Goal: Obtain resource: Download file/media

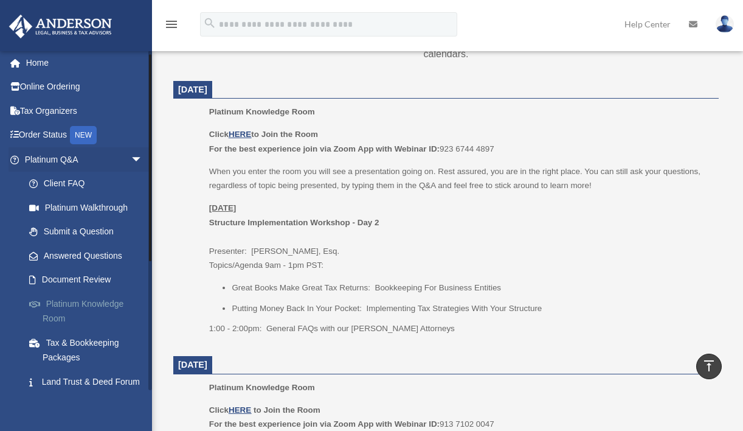
scroll to position [7, 0]
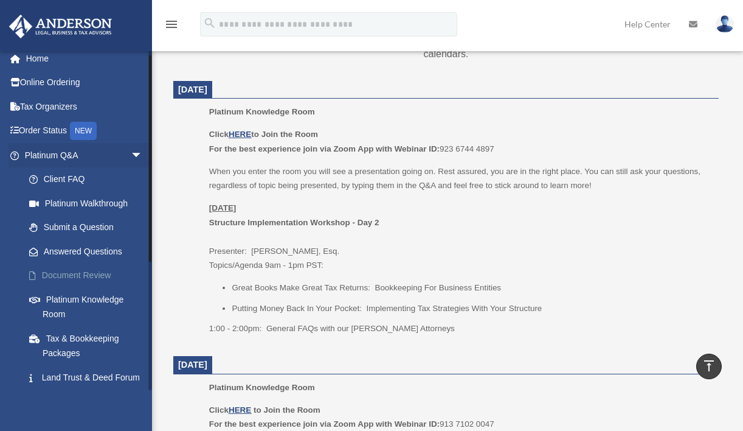
click at [95, 273] on link "Document Review" at bounding box center [89, 275] width 144 height 24
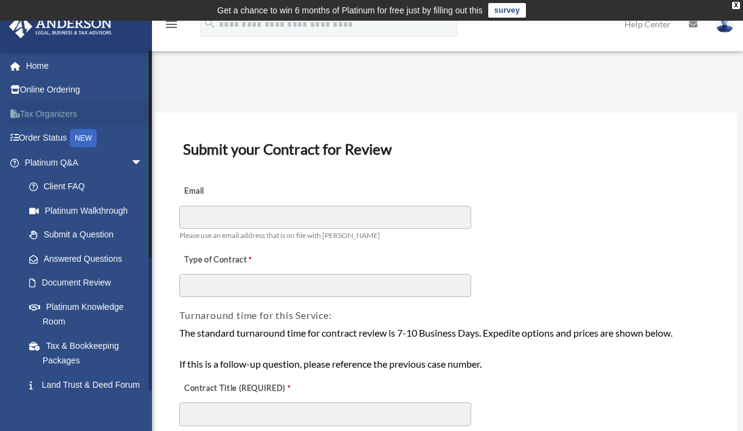
click at [80, 111] on link "Tax Organizers" at bounding box center [85, 114] width 153 height 24
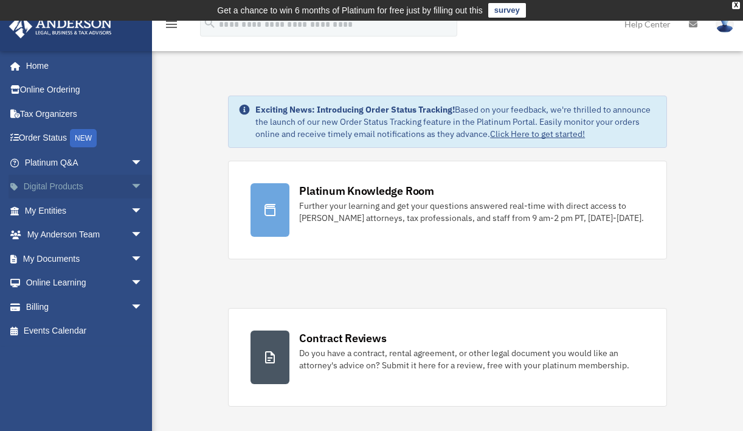
click at [64, 185] on link "Digital Products arrow_drop_down" at bounding box center [85, 187] width 153 height 24
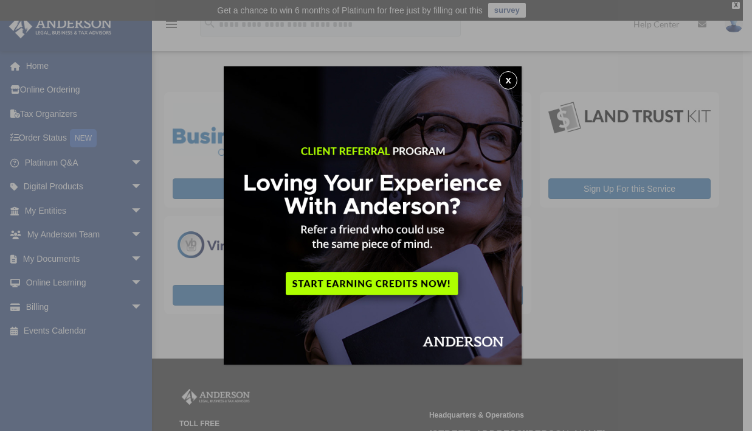
click at [508, 80] on button "x" at bounding box center [508, 80] width 18 height 18
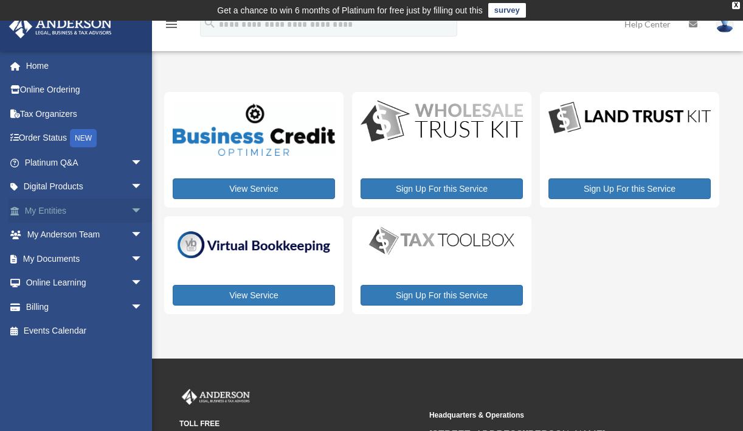
click at [131, 207] on span "arrow_drop_down" at bounding box center [143, 210] width 24 height 25
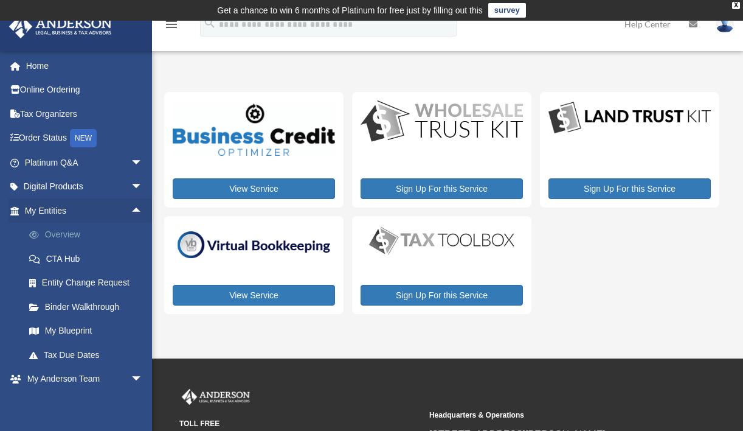
click at [74, 235] on link "Overview" at bounding box center [89, 235] width 144 height 24
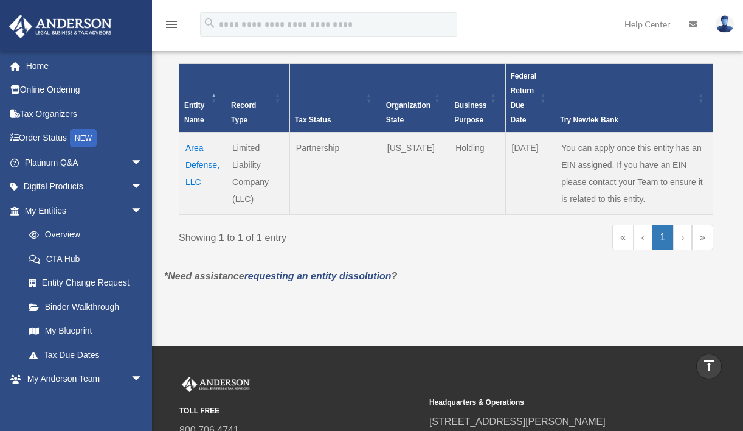
scroll to position [271, 0]
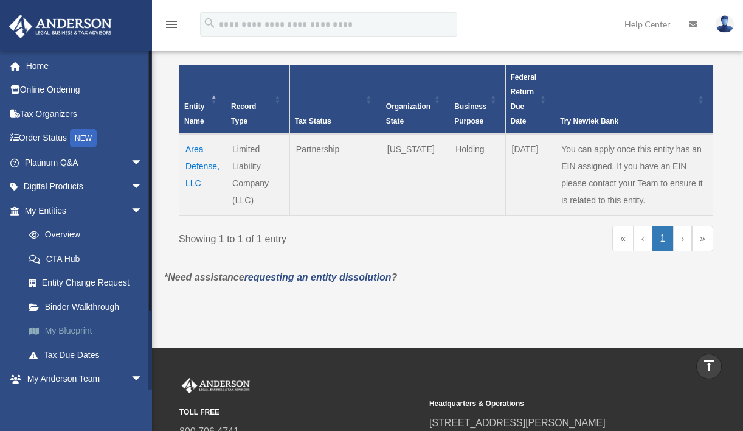
click at [85, 330] on link "My Blueprint" at bounding box center [89, 331] width 144 height 24
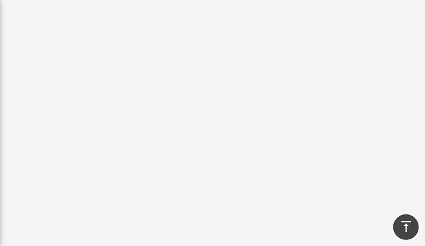
scroll to position [251, 0]
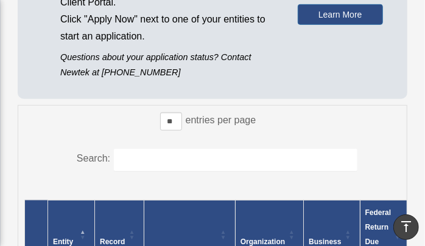
scroll to position [237, 0]
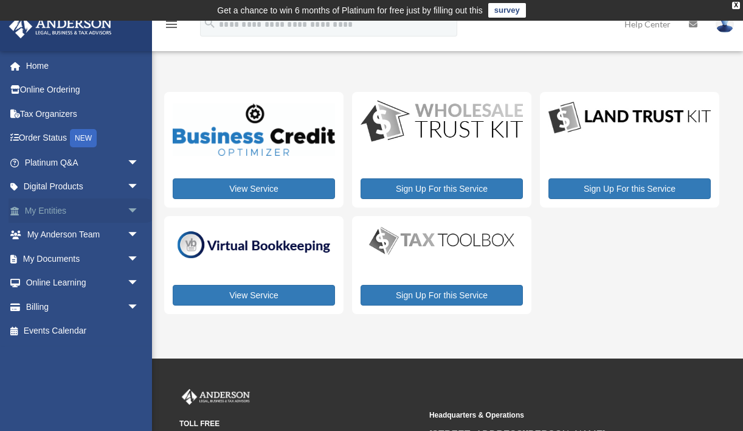
click at [127, 207] on span "arrow_drop_down" at bounding box center [139, 210] width 24 height 25
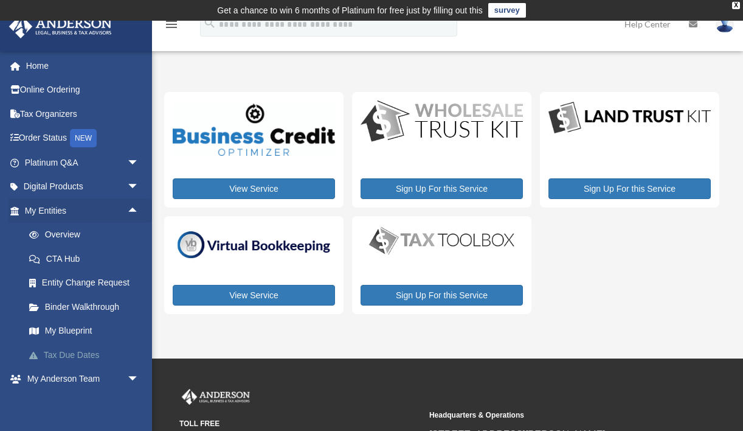
click at [85, 246] on link "Tax Due Dates" at bounding box center [87, 354] width 140 height 24
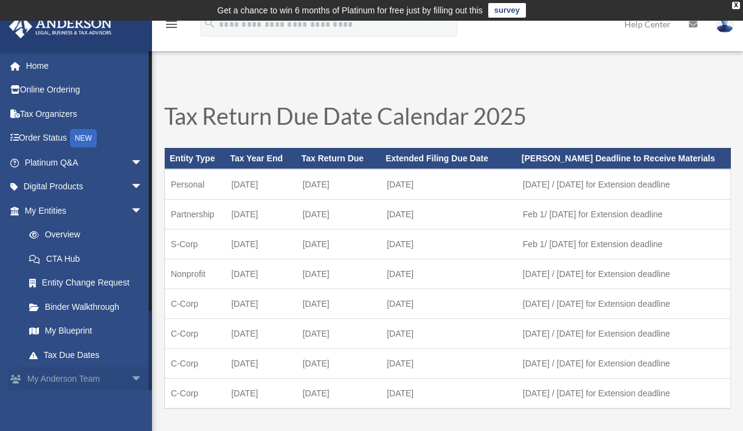
click at [131, 371] on span "arrow_drop_down" at bounding box center [143, 379] width 24 height 25
click at [90, 375] on link "My [PERSON_NAME] Team arrow_drop_up" at bounding box center [85, 379] width 153 height 24
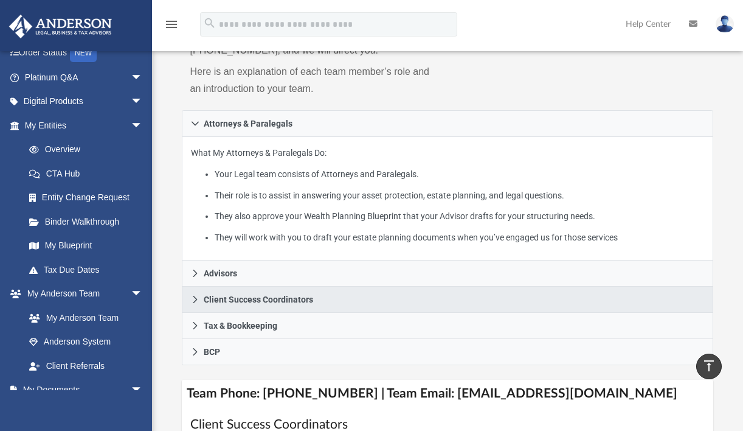
scroll to position [235, 0]
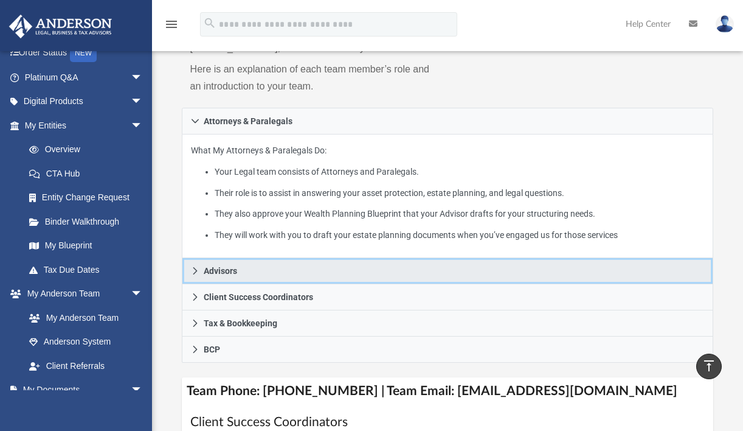
click at [197, 269] on icon at bounding box center [195, 270] width 9 height 9
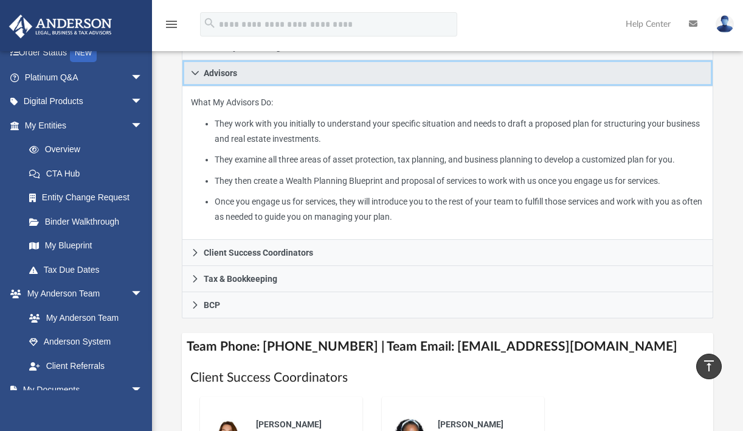
scroll to position [313, 0]
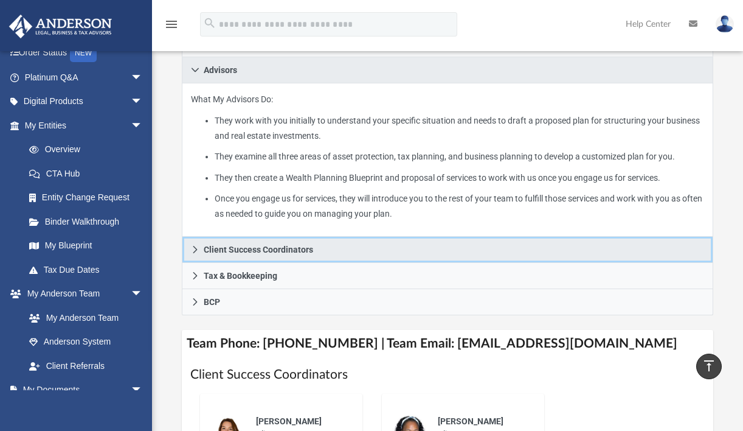
click at [195, 246] on icon at bounding box center [195, 249] width 9 height 9
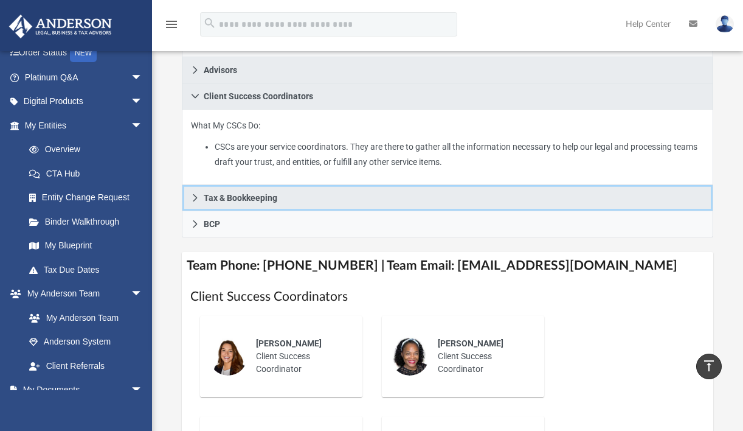
click at [198, 195] on icon at bounding box center [195, 197] width 9 height 9
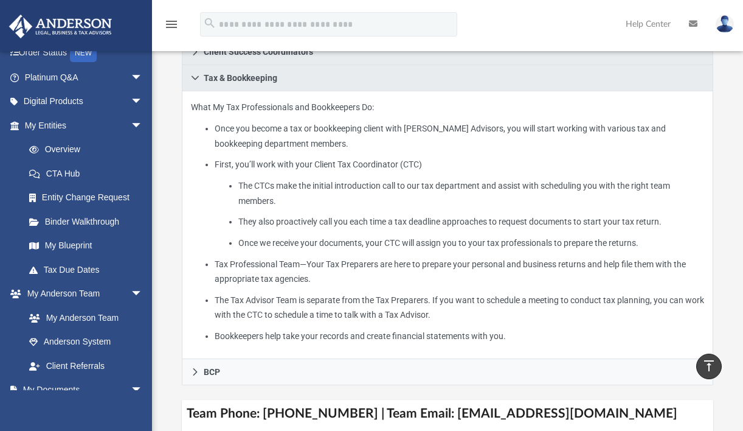
scroll to position [356, 0]
click at [74, 145] on link "Overview" at bounding box center [89, 149] width 144 height 24
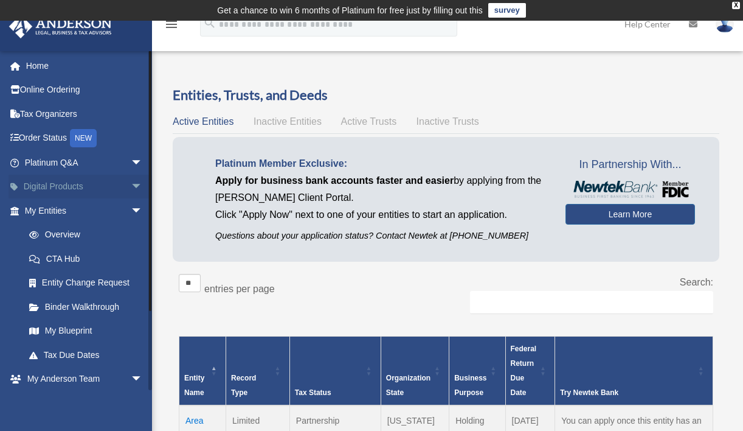
click at [131, 185] on span "arrow_drop_down" at bounding box center [143, 187] width 24 height 25
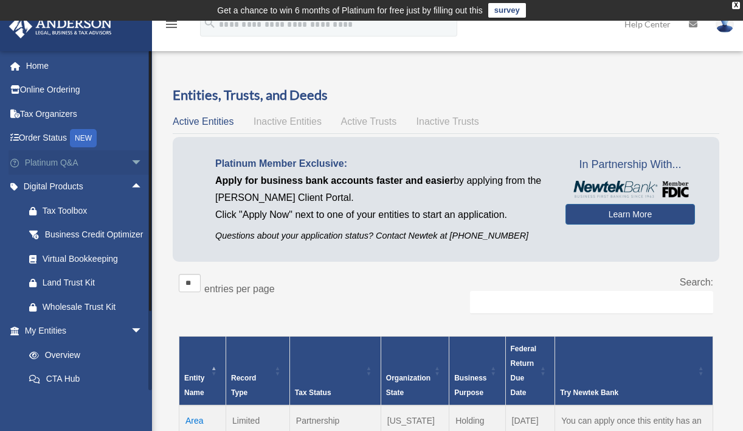
click at [131, 159] on span "arrow_drop_down" at bounding box center [143, 162] width 24 height 25
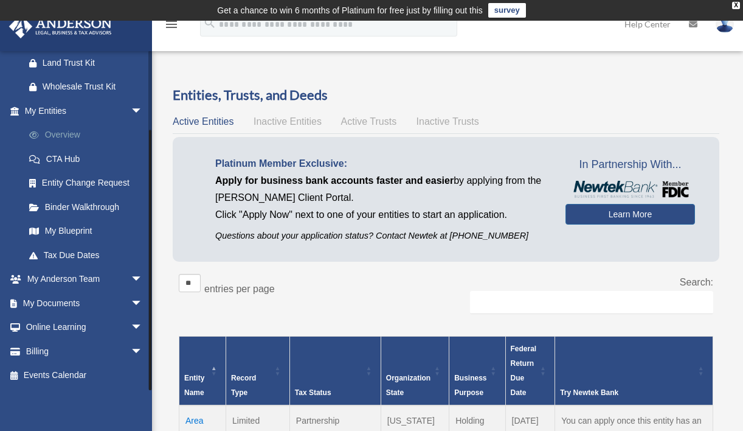
scroll to position [485, 0]
click at [131, 279] on span "arrow_drop_down" at bounding box center [143, 279] width 24 height 25
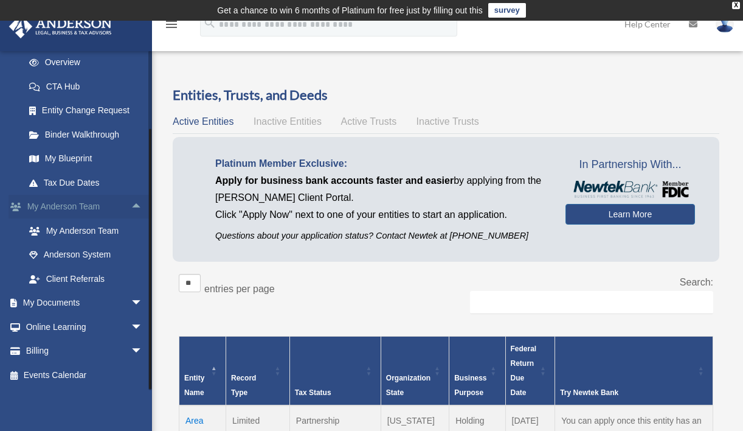
scroll to position [555, 0]
click at [131, 305] on span "arrow_drop_down" at bounding box center [143, 303] width 24 height 25
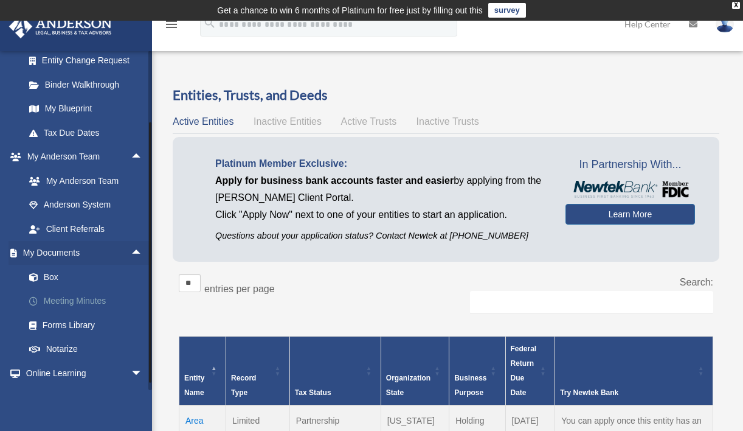
scroll to position [590, 0]
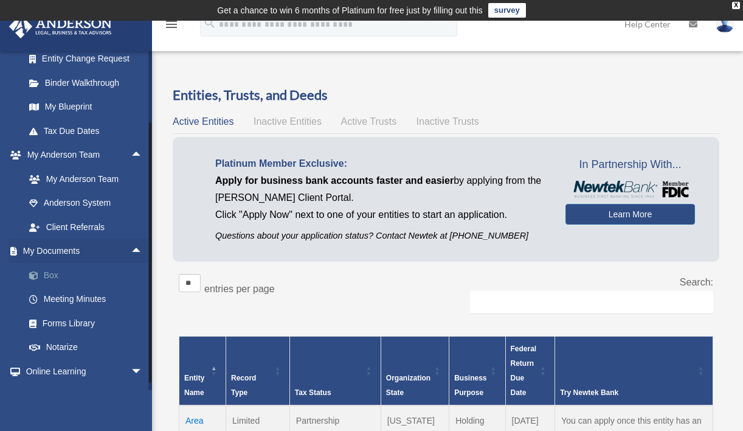
click at [50, 287] on link "Box" at bounding box center [89, 275] width 144 height 24
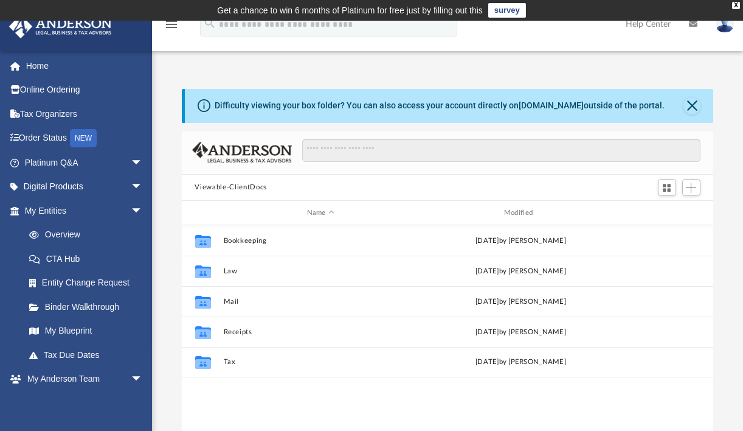
scroll to position [268, 523]
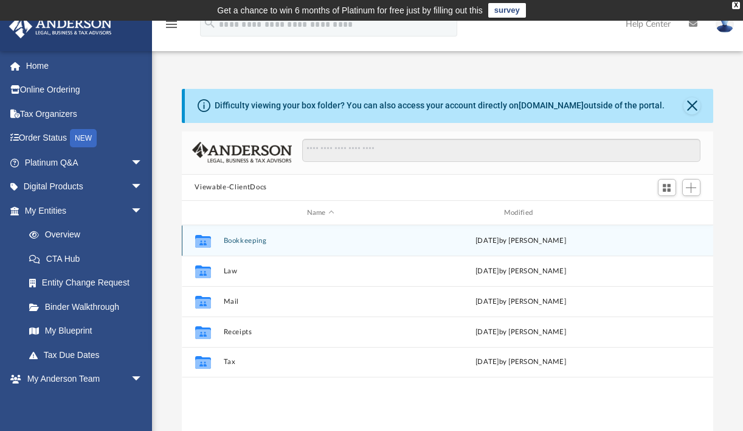
click at [234, 240] on button "Bookkeeping" at bounding box center [320, 241] width 195 height 8
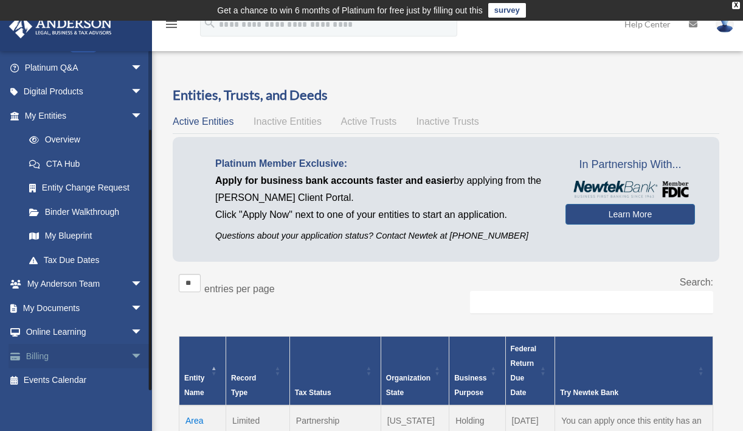
scroll to position [94, 0]
click at [131, 304] on span "arrow_drop_down" at bounding box center [143, 308] width 24 height 25
click at [61, 327] on link "Box" at bounding box center [89, 333] width 144 height 24
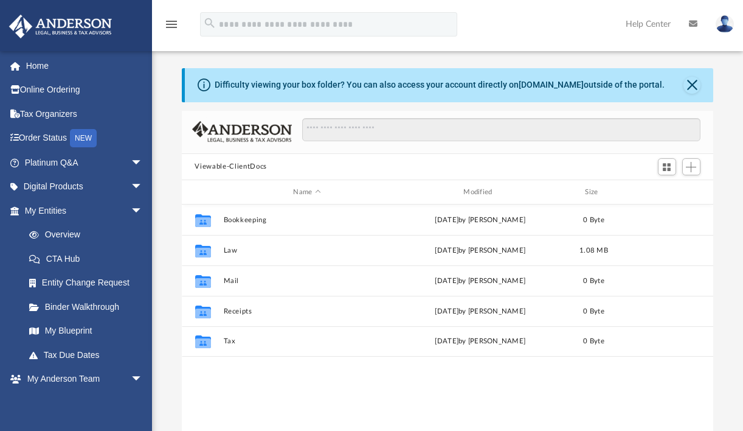
scroll to position [268, 523]
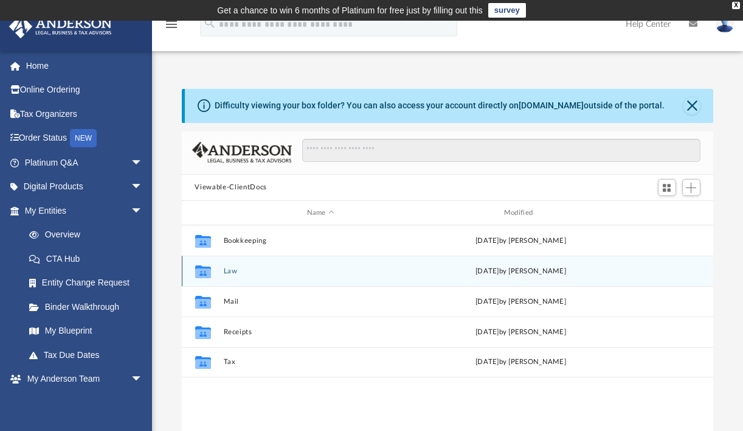
click at [203, 272] on icon "grid" at bounding box center [203, 273] width 16 height 10
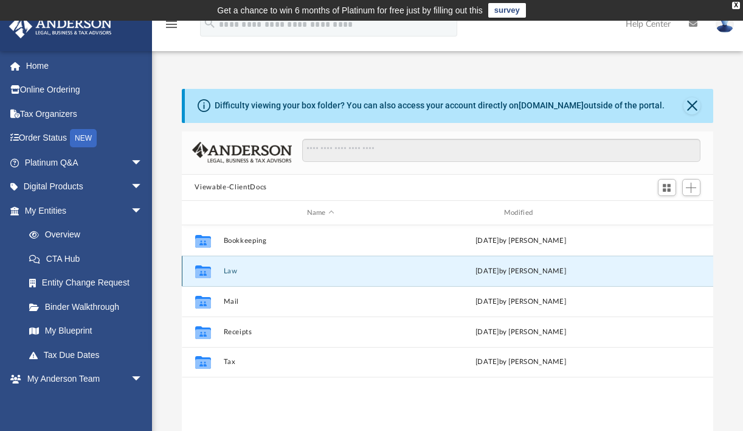
click at [227, 271] on button "Law" at bounding box center [320, 271] width 195 height 8
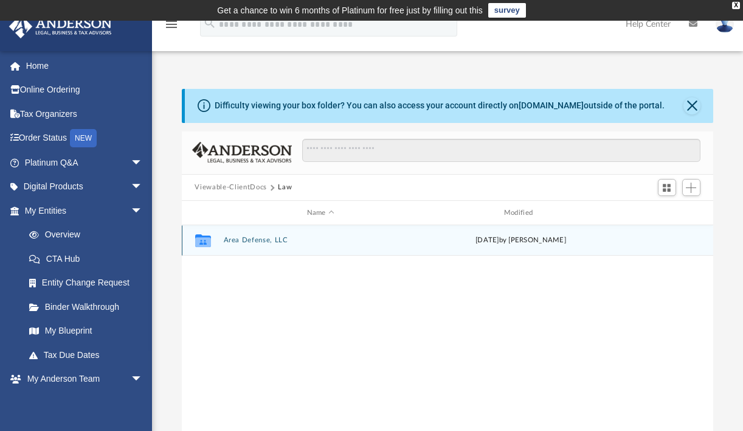
click at [243, 243] on button "Area Defense, LLC" at bounding box center [320, 241] width 195 height 8
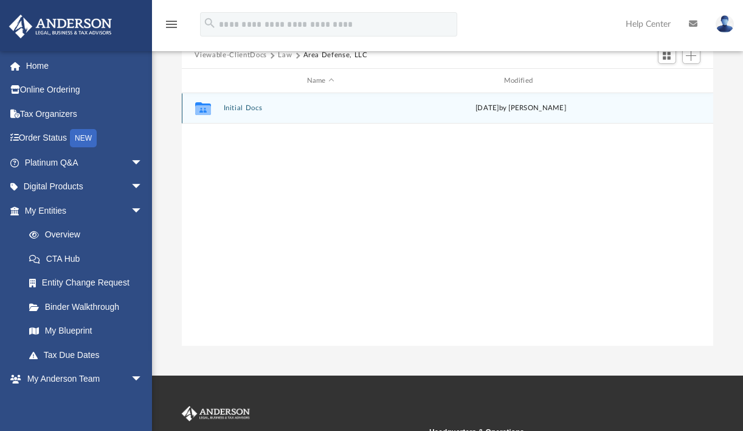
scroll to position [133, 0]
click at [245, 111] on button "Initial Docs" at bounding box center [320, 108] width 195 height 8
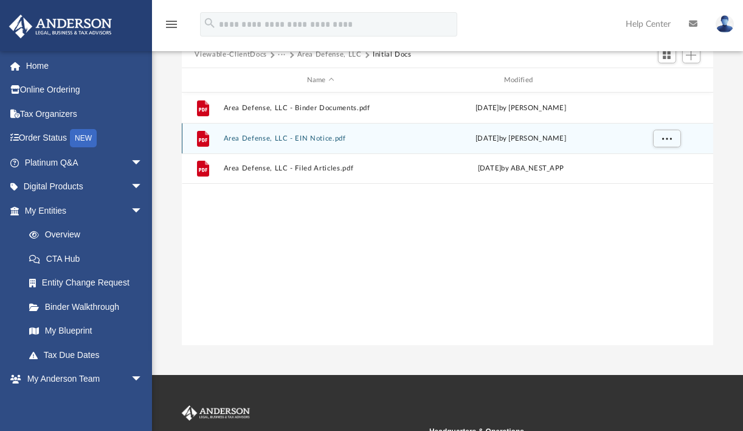
click at [260, 139] on button "Area Defense, LLC - EIN Notice.pdf" at bounding box center [320, 138] width 195 height 8
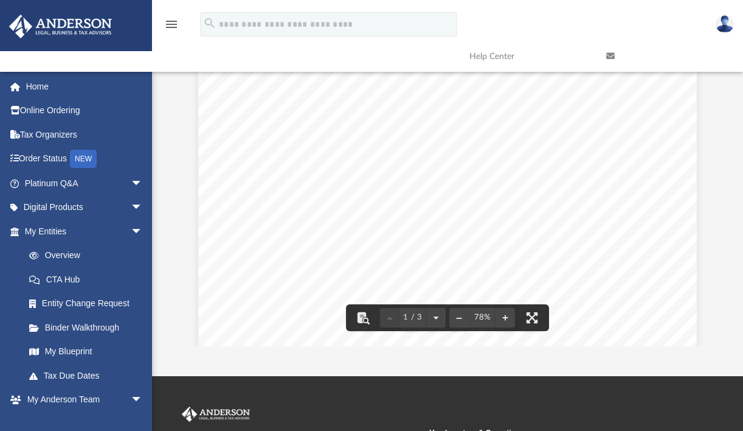
scroll to position [326, 0]
drag, startPoint x: 274, startPoint y: 211, endPoint x: 274, endPoint y: 246, distance: 34.7
click at [274, 246] on div "An o ﬀ icial website of the United States Government Here's how you know Home /…" at bounding box center [447, 100] width 499 height 771
click at [273, 212] on div "An o ﬀ icial website of the United States Government Here's how you know Home /…" at bounding box center [447, 100] width 499 height 771
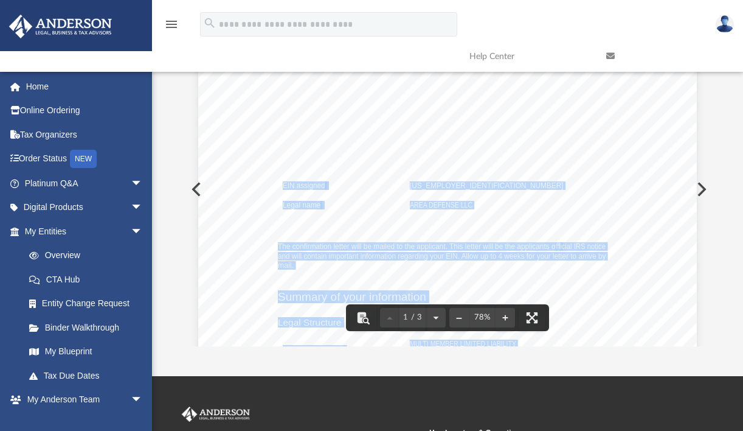
drag, startPoint x: 491, startPoint y: 206, endPoint x: 279, endPoint y: 183, distance: 213.4
click at [279, 183] on div "An o ﬀ icial website of the United States Government Here's how you know Home /…" at bounding box center [447, 71] width 499 height 771
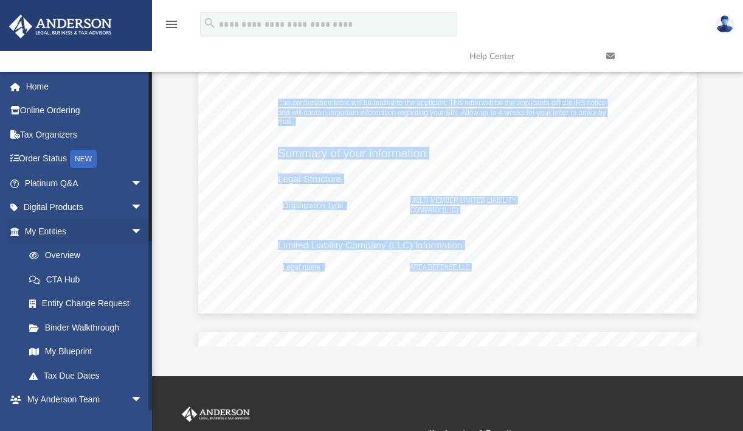
scroll to position [467, 0]
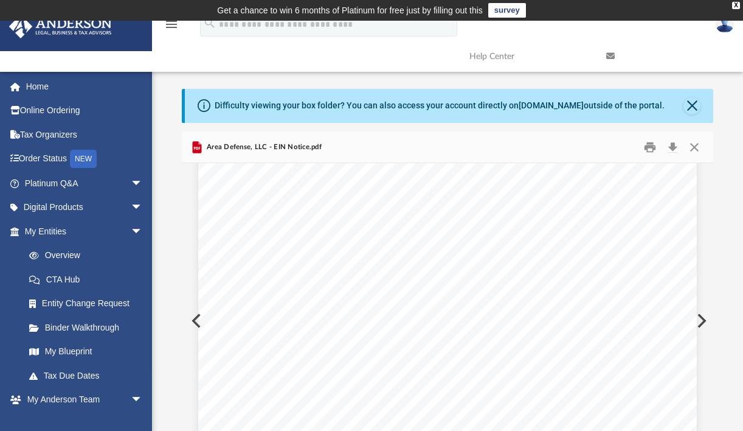
scroll to position [382, 0]
click at [307, 193] on link "Page 1" at bounding box center [306, 194] width 57 height 22
click at [650, 147] on button "Print" at bounding box center [650, 146] width 24 height 19
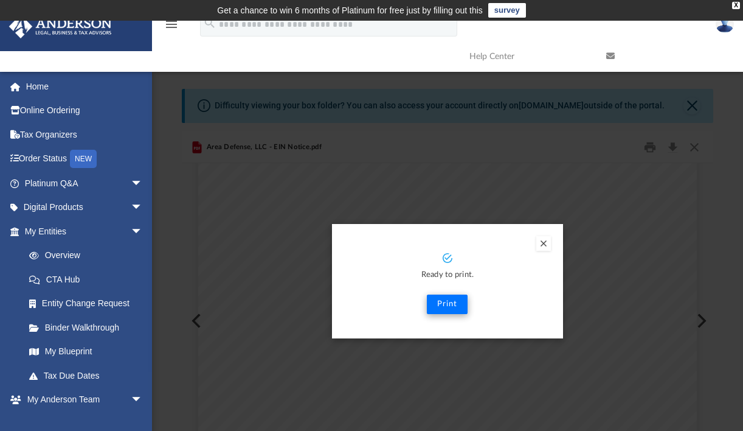
click at [448, 304] on button "Print" at bounding box center [447, 303] width 41 height 19
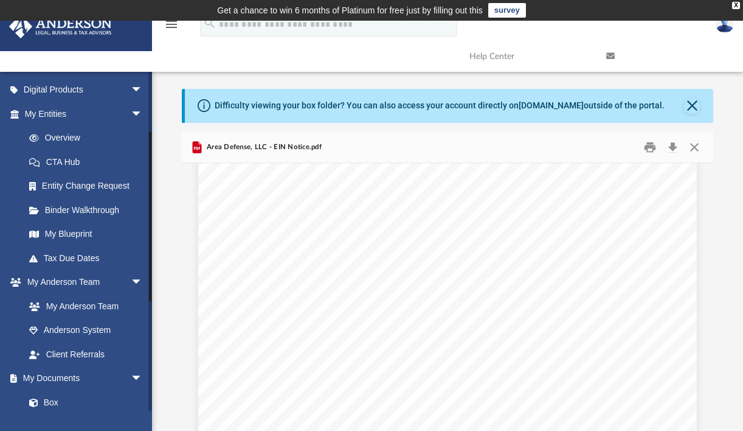
scroll to position [117, 0]
click at [69, 234] on link "My Blueprint" at bounding box center [89, 235] width 144 height 24
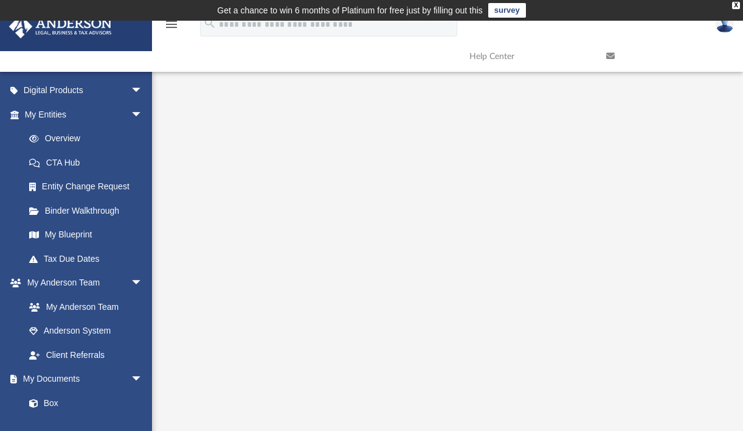
click at [608, 57] on icon at bounding box center [610, 56] width 9 height 9
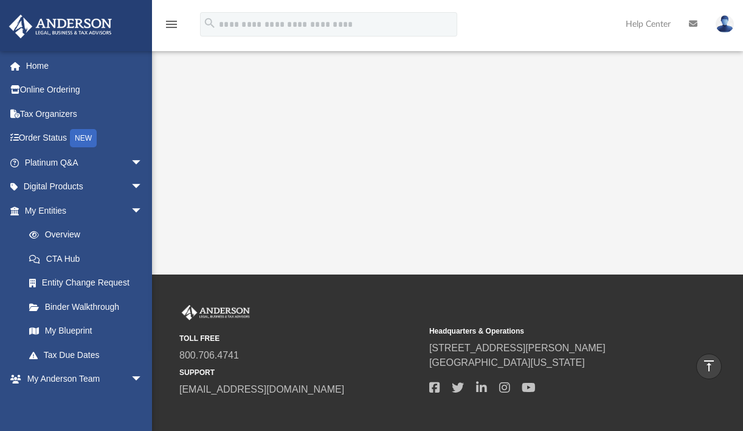
scroll to position [333, 0]
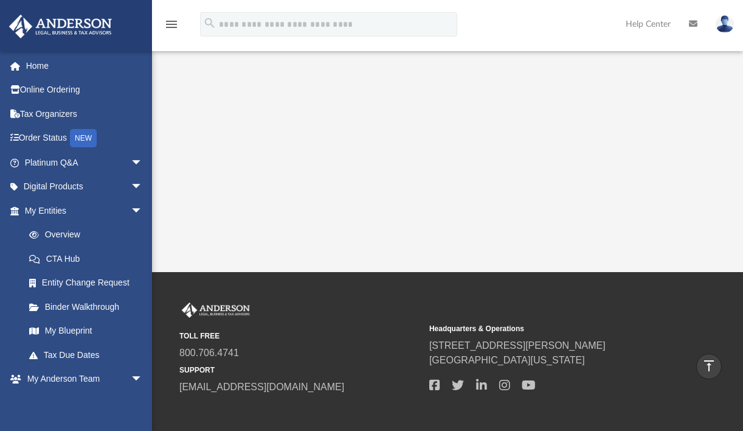
click at [170, 28] on icon "menu" at bounding box center [171, 24] width 15 height 15
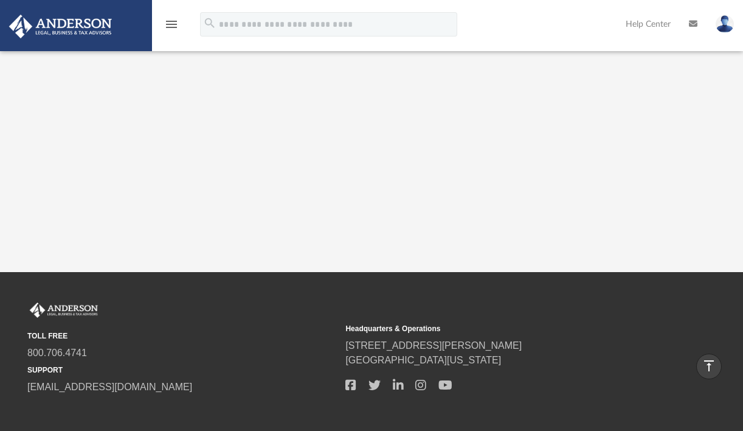
click at [171, 24] on icon "menu" at bounding box center [171, 24] width 15 height 15
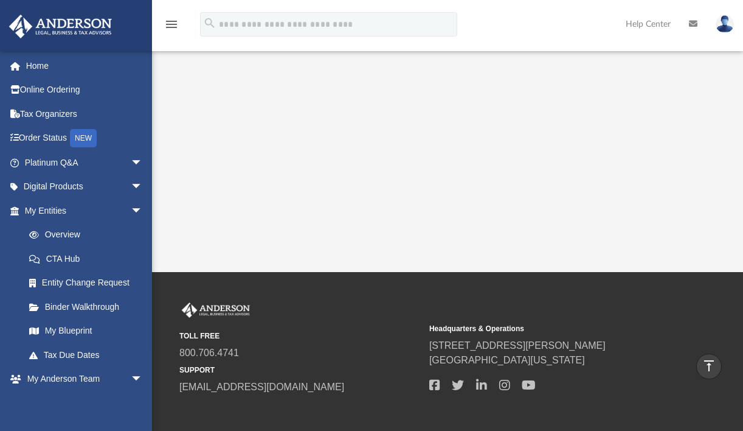
click at [724, 23] on img at bounding box center [725, 24] width 18 height 18
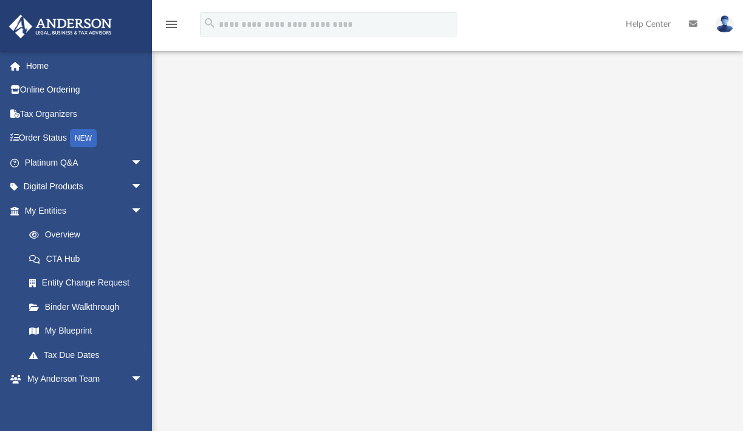
scroll to position [70, 0]
click at [86, 303] on link "Binder Walkthrough" at bounding box center [89, 306] width 144 height 24
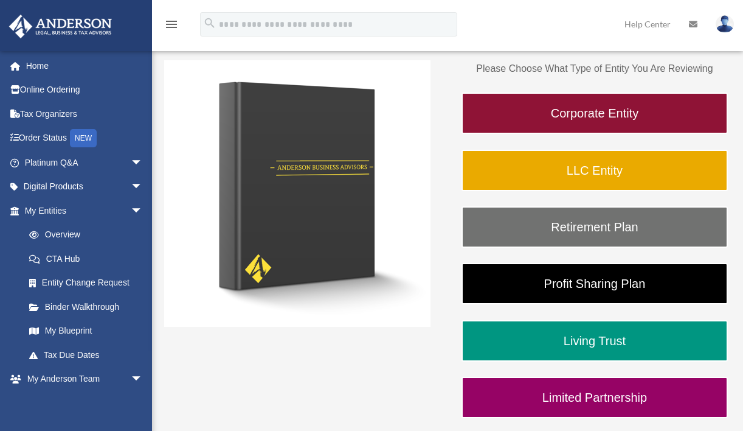
scroll to position [179, 0]
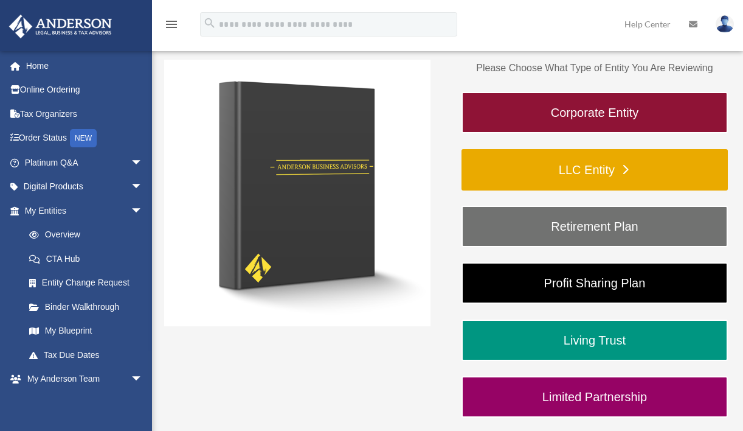
click at [568, 166] on link "LLC Entity" at bounding box center [595, 169] width 266 height 41
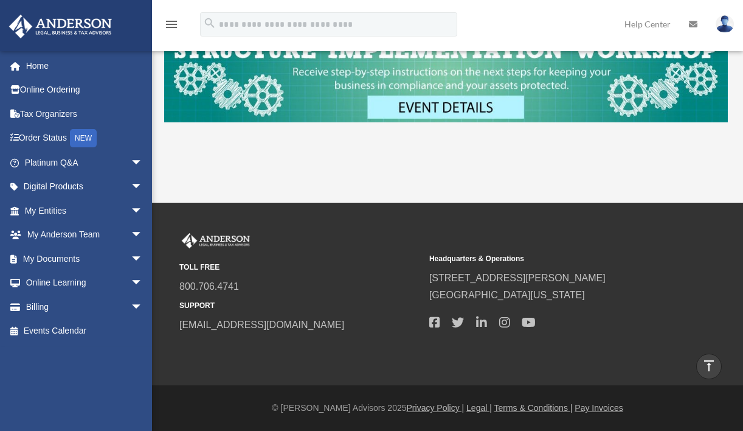
scroll to position [493, 0]
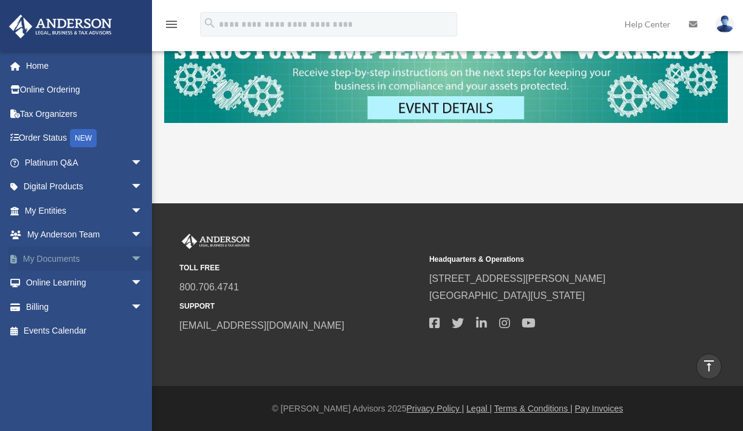
click at [131, 255] on span "arrow_drop_down" at bounding box center [143, 258] width 24 height 25
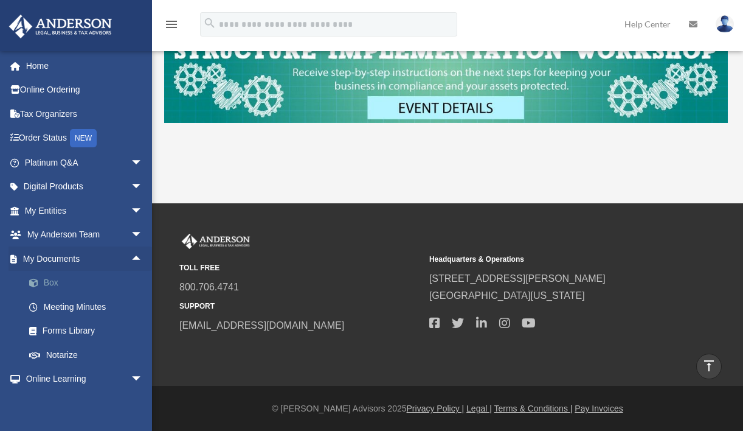
click at [50, 280] on link "Box" at bounding box center [89, 283] width 144 height 24
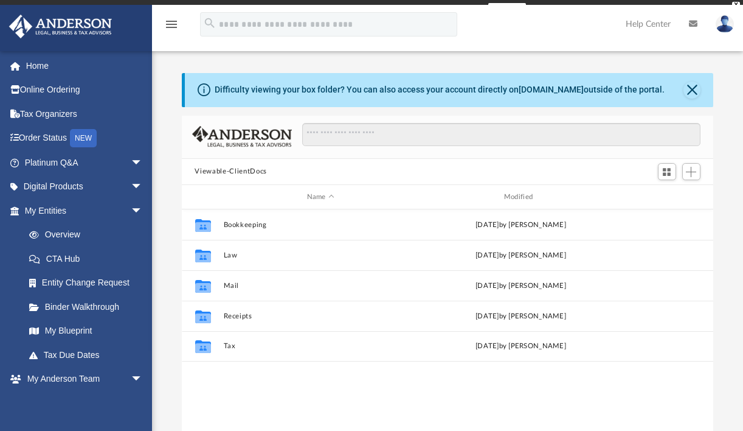
scroll to position [268, 523]
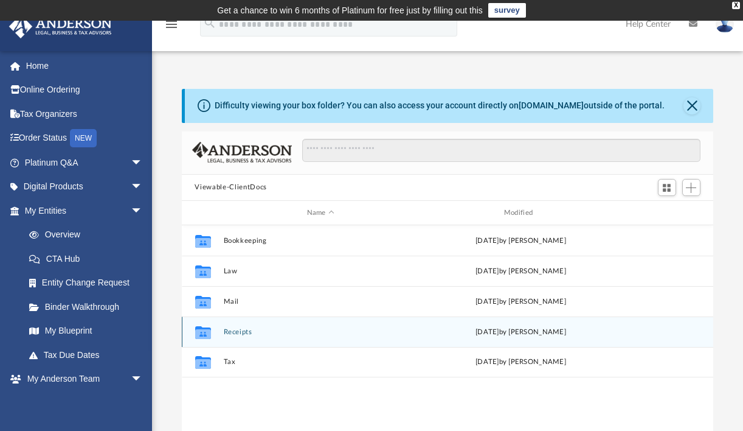
click at [227, 331] on button "Receipts" at bounding box center [320, 332] width 195 height 8
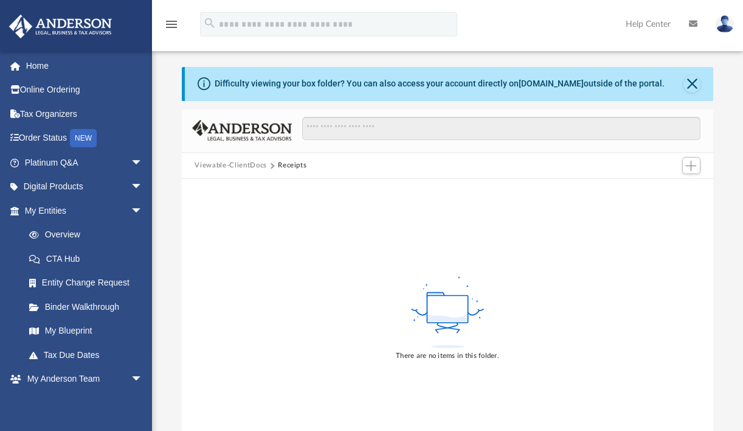
scroll to position [24, 0]
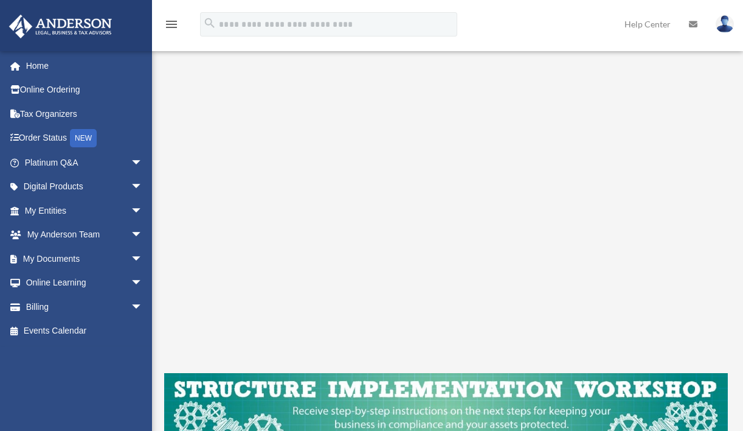
scroll to position [155, 0]
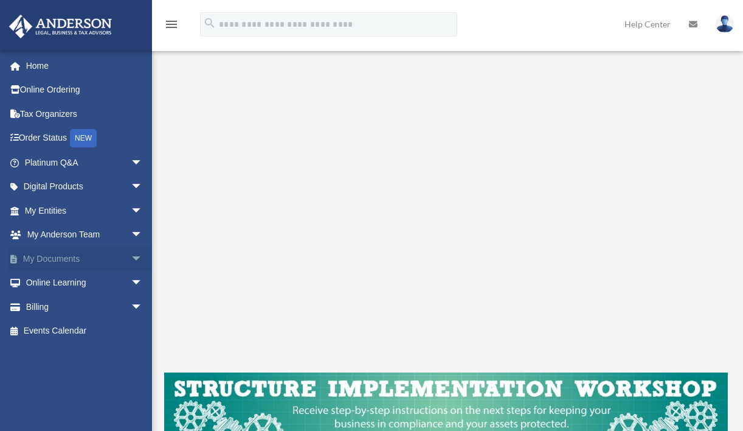
click at [38, 261] on link "My Documents arrow_drop_down" at bounding box center [85, 258] width 153 height 24
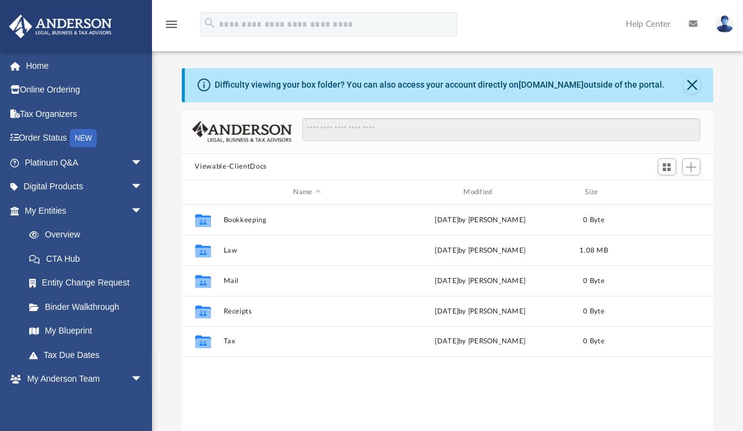
scroll to position [268, 523]
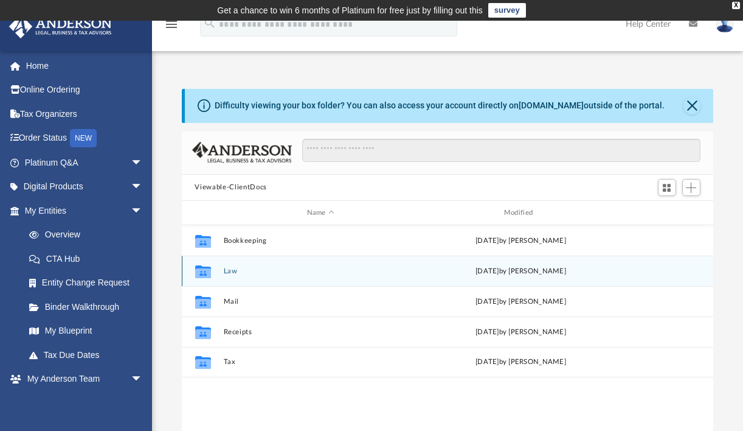
click at [226, 272] on button "Law" at bounding box center [320, 271] width 195 height 8
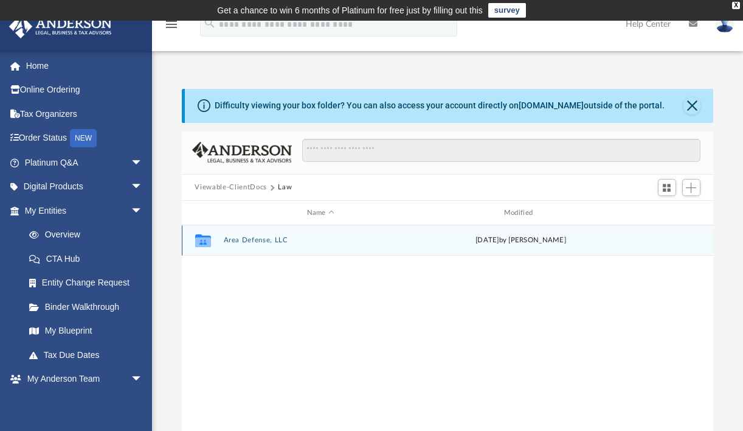
click at [247, 244] on div "Collaborated Folder Area Defense, LLC today by Kathleen Maureene Pelicano" at bounding box center [448, 240] width 532 height 30
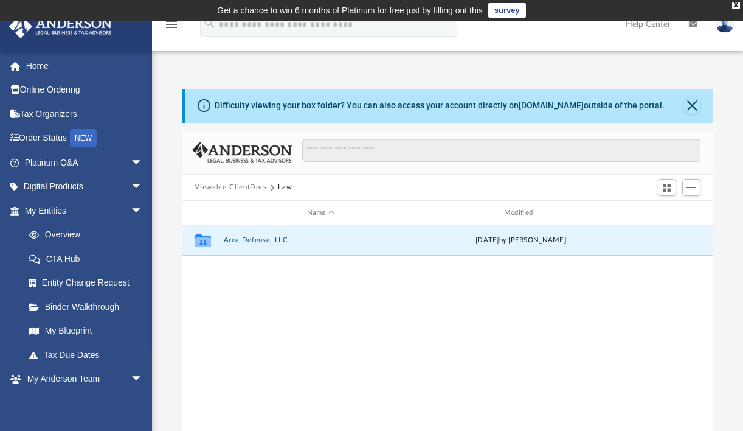
click at [245, 241] on button "Area Defense, LLC" at bounding box center [320, 241] width 195 height 8
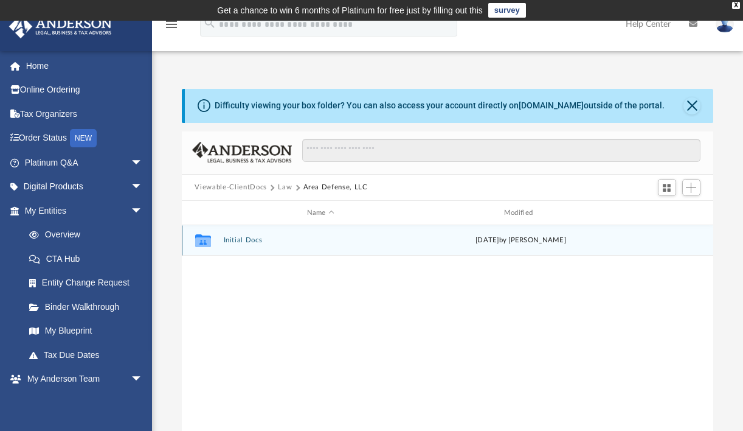
click at [257, 242] on button "Initial Docs" at bounding box center [320, 241] width 195 height 8
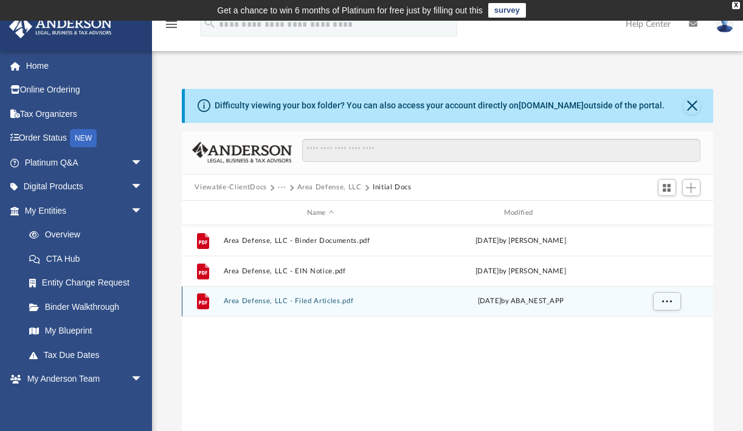
click at [279, 300] on button "Area Defense, LLC - Filed Articles.pdf" at bounding box center [320, 301] width 195 height 8
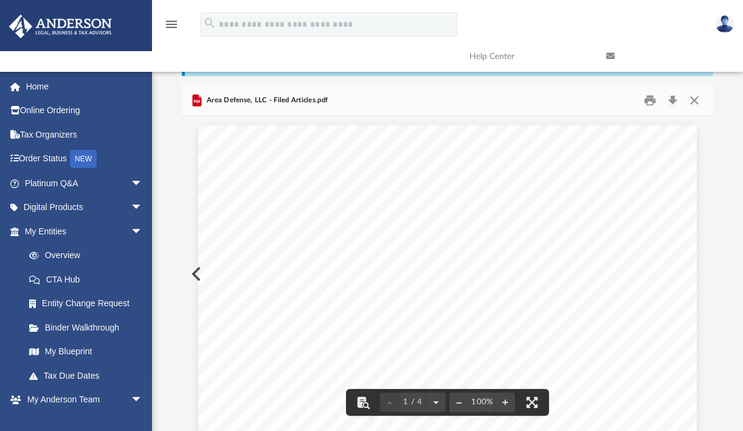
scroll to position [0, 0]
click at [648, 97] on button "Print" at bounding box center [650, 100] width 24 height 19
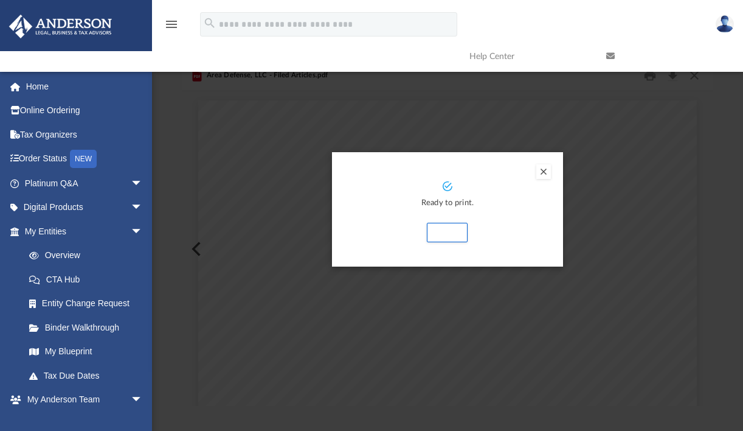
scroll to position [78, 0]
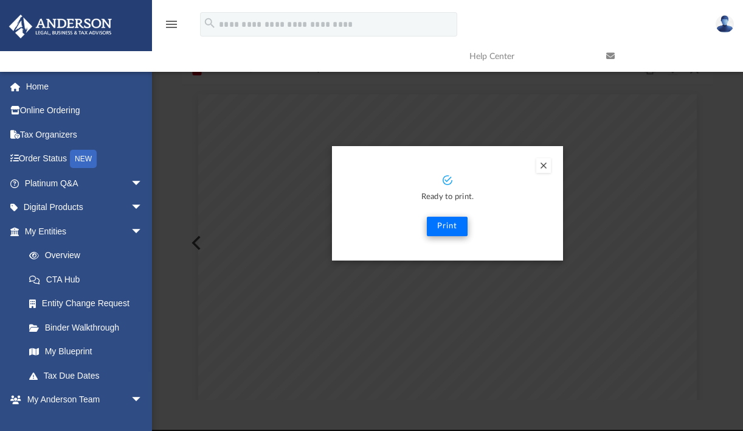
click at [446, 228] on button "Print" at bounding box center [447, 226] width 41 height 19
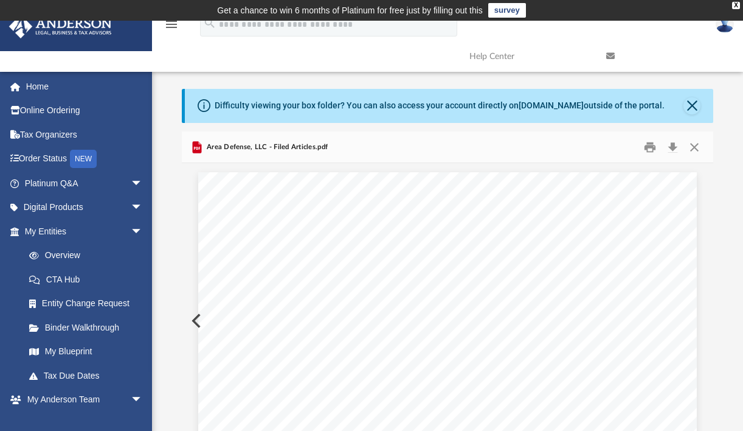
scroll to position [0, 0]
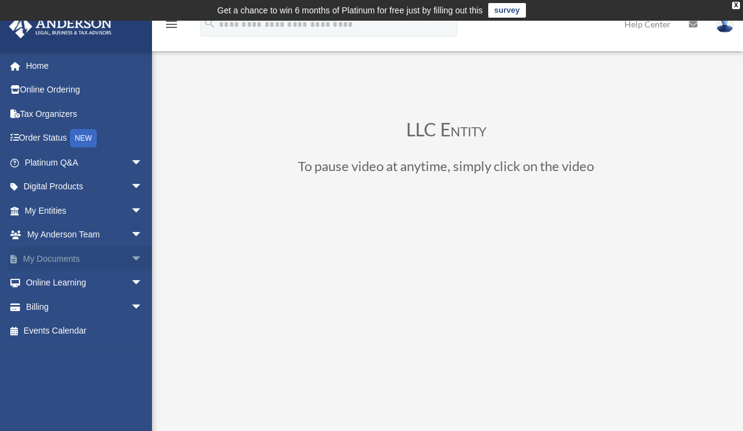
click at [83, 255] on link "My Documents arrow_drop_down" at bounding box center [85, 258] width 153 height 24
click at [131, 255] on span "arrow_drop_down" at bounding box center [143, 258] width 24 height 25
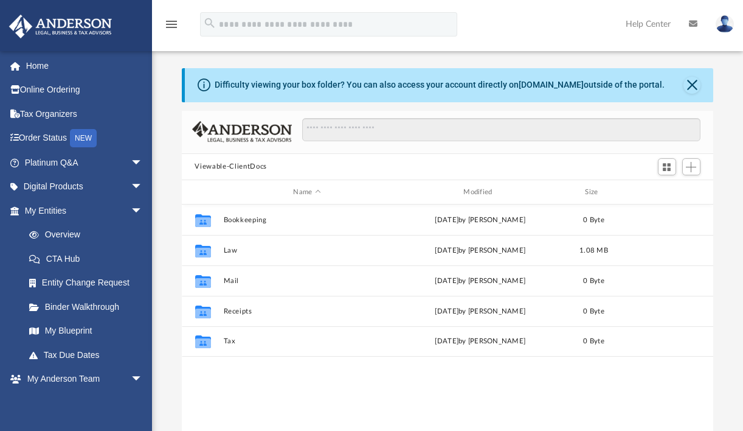
scroll to position [10, 10]
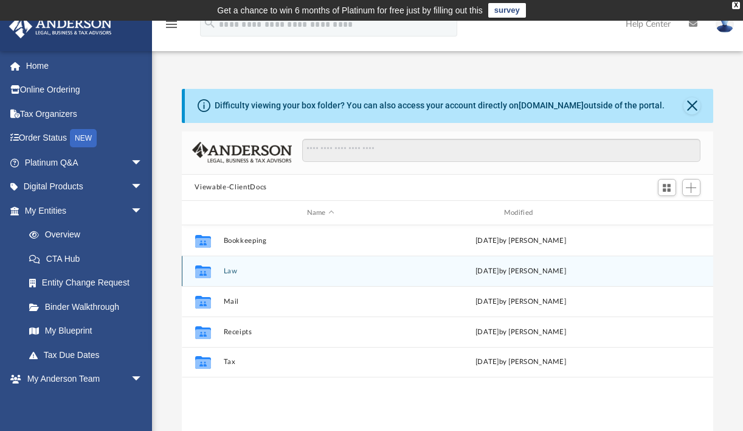
click at [225, 271] on button "Law" at bounding box center [320, 271] width 195 height 8
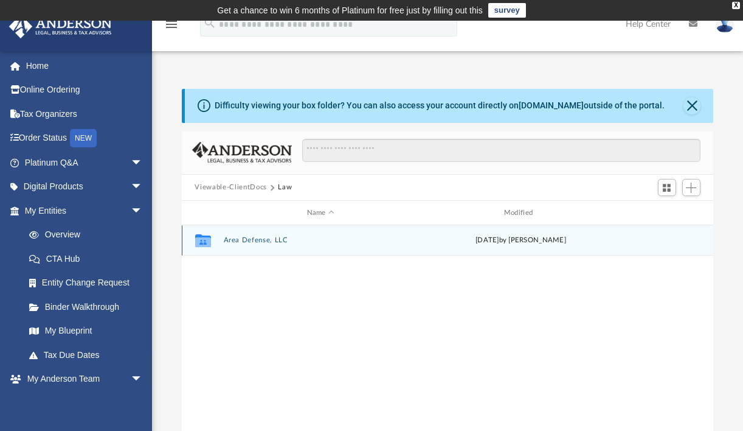
click at [240, 243] on button "Area Defense, LLC" at bounding box center [320, 241] width 195 height 8
click at [240, 243] on button "Initial Docs" at bounding box center [320, 241] width 195 height 8
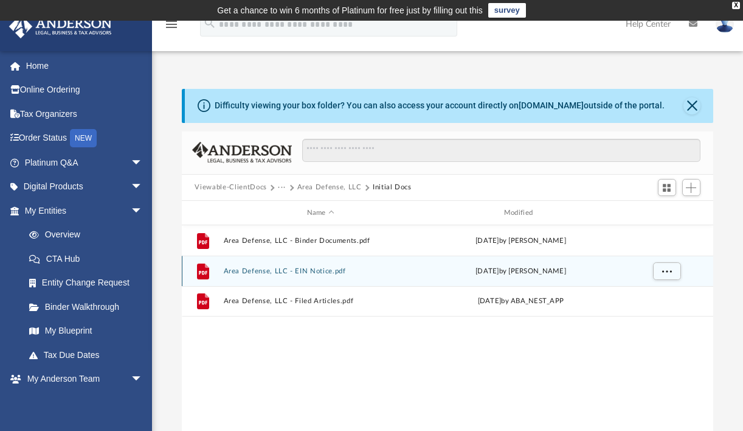
click at [258, 272] on button "Area Defense, LLC - EIN Notice.pdf" at bounding box center [320, 271] width 195 height 8
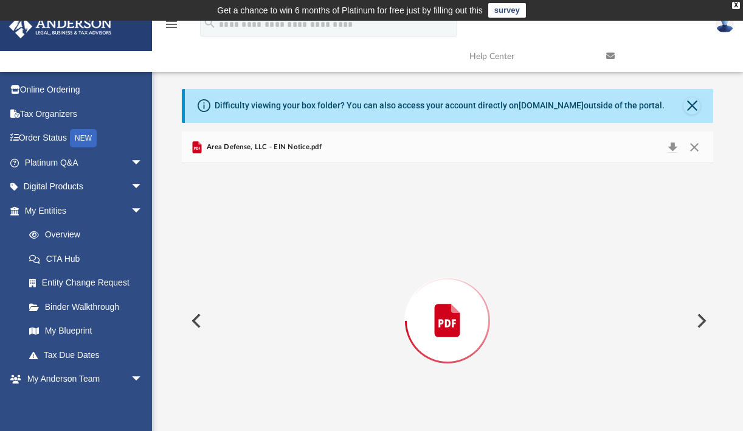
scroll to position [47, 0]
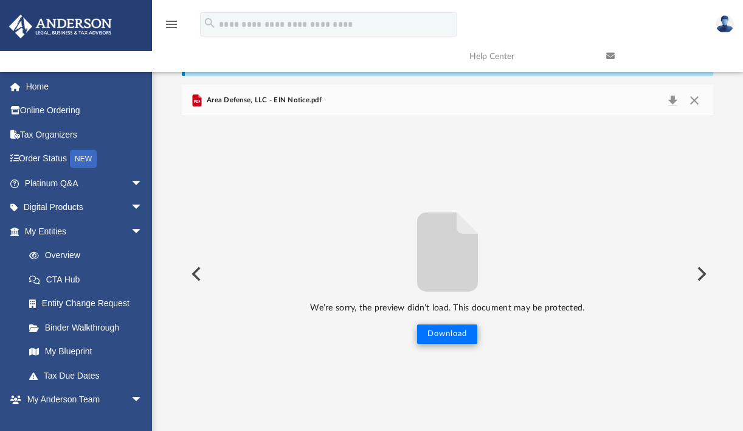
click at [443, 335] on button "Download" at bounding box center [447, 333] width 60 height 19
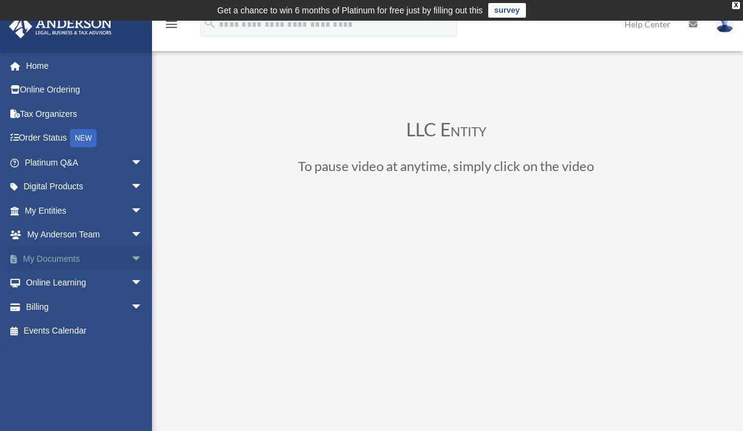
click at [131, 256] on span "arrow_drop_down" at bounding box center [143, 258] width 24 height 25
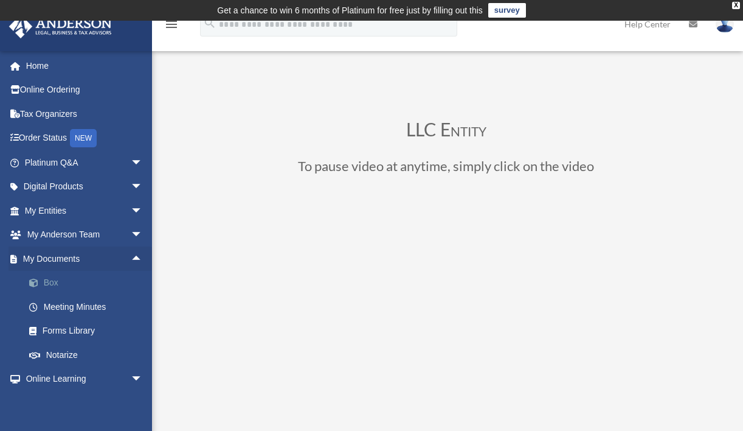
click at [75, 283] on link "Box" at bounding box center [89, 283] width 144 height 24
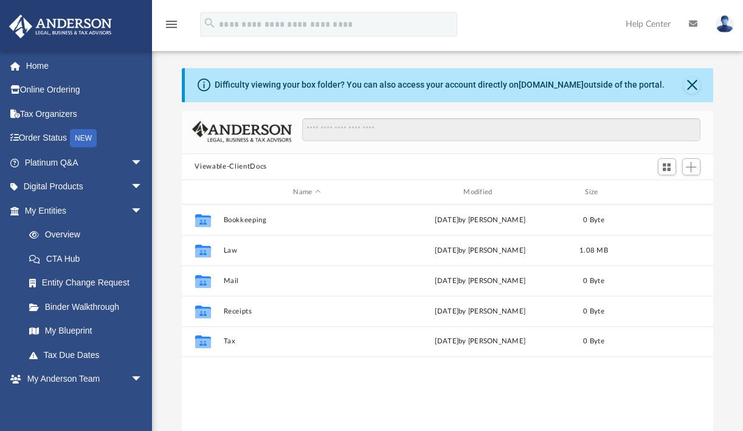
scroll to position [268, 523]
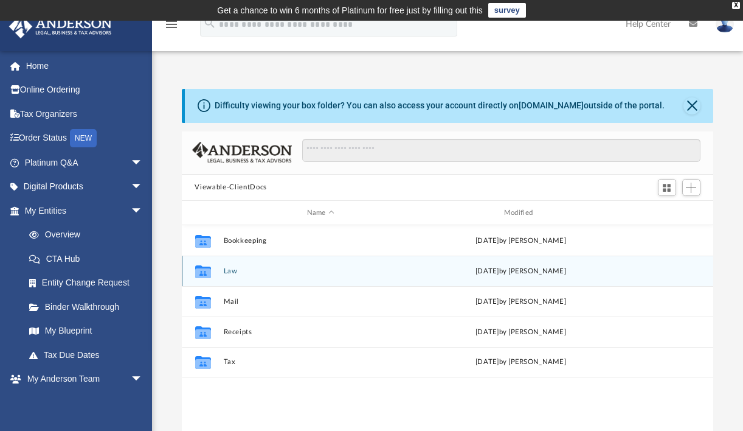
click at [238, 271] on button "Law" at bounding box center [320, 271] width 195 height 8
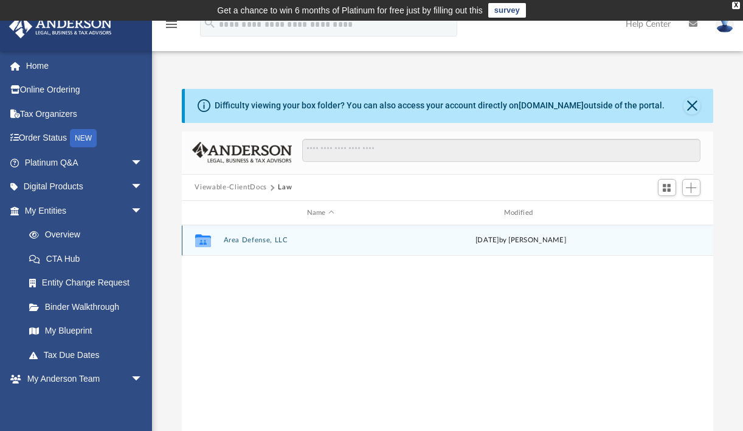
click at [242, 239] on button "Area Defense, LLC" at bounding box center [320, 241] width 195 height 8
click at [242, 239] on button "Initial Docs" at bounding box center [320, 241] width 195 height 8
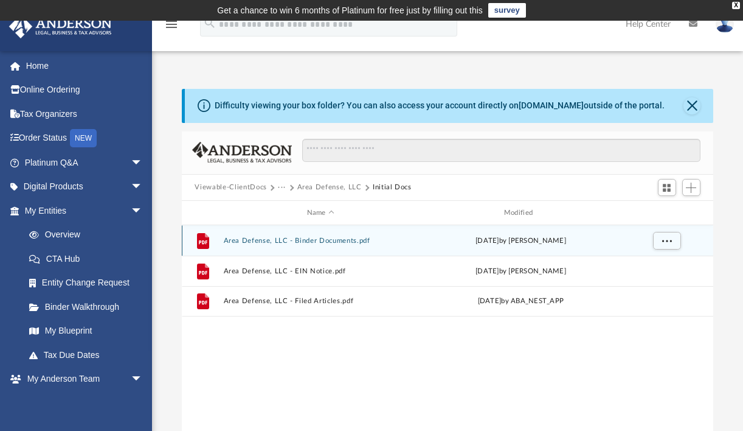
click at [252, 240] on button "Area Defense, LLC - Binder Documents.pdf" at bounding box center [320, 241] width 195 height 8
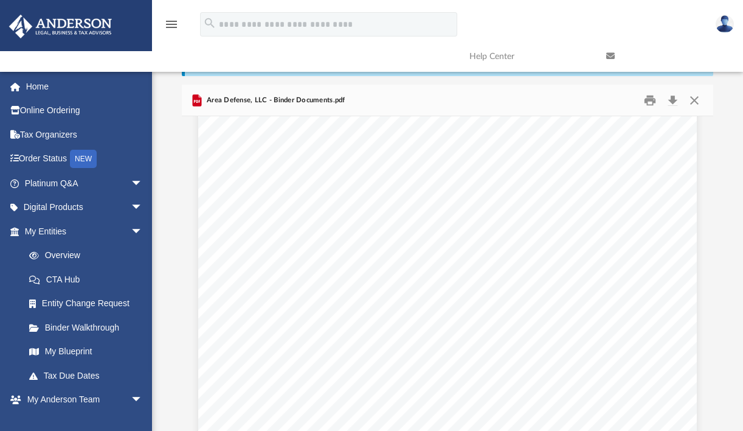
scroll to position [6162, 0]
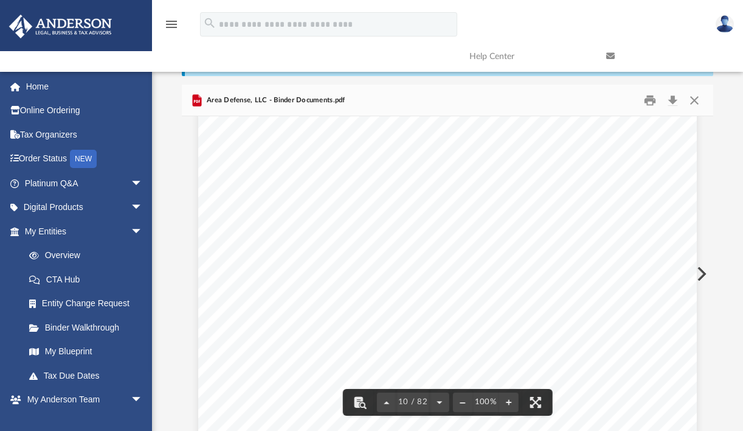
click at [611, 55] on icon at bounding box center [610, 56] width 9 height 9
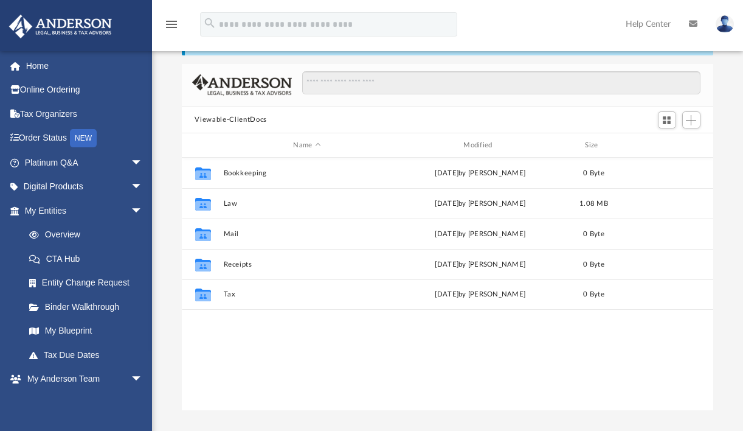
scroll to position [268, 523]
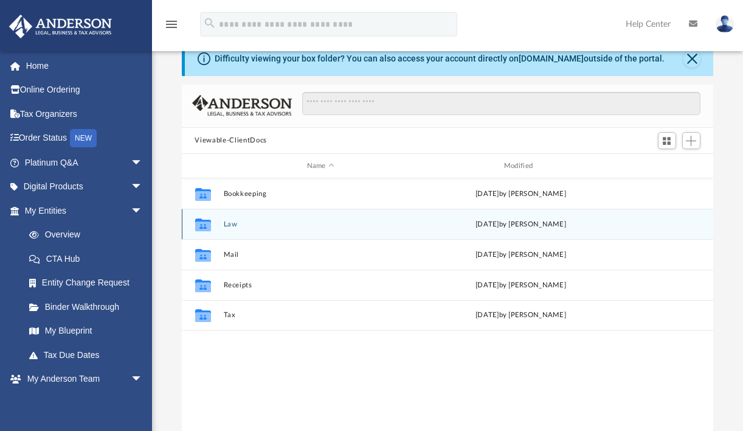
click at [229, 229] on div "Collaborated Folder Law [DATE] by [PERSON_NAME]" at bounding box center [448, 224] width 532 height 30
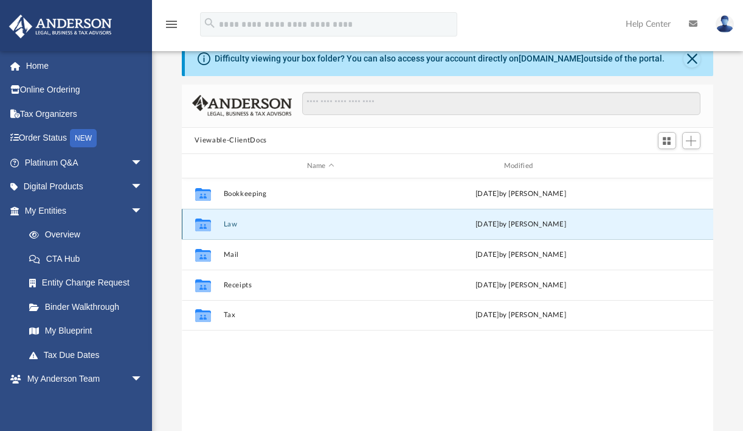
click at [230, 226] on button "Law" at bounding box center [320, 224] width 195 height 8
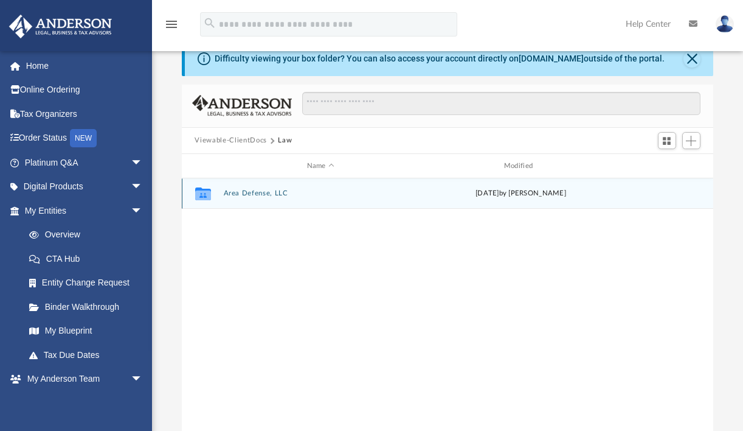
click at [245, 194] on button "Area Defense, LLC" at bounding box center [320, 194] width 195 height 8
click at [245, 194] on button "Initial Docs" at bounding box center [320, 194] width 195 height 8
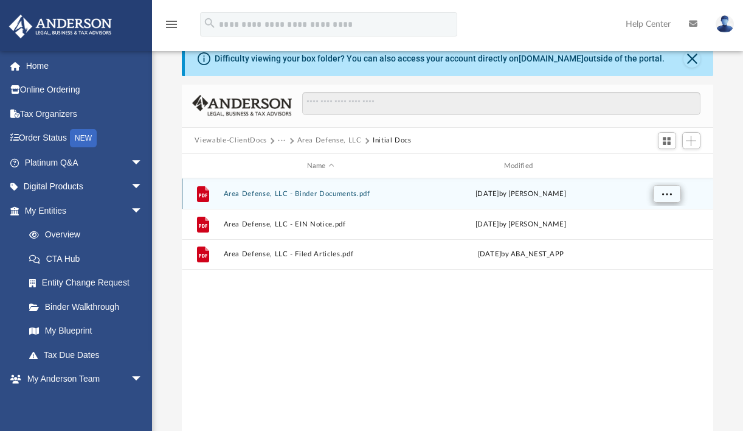
click at [672, 190] on button "More options" at bounding box center [667, 194] width 28 height 18
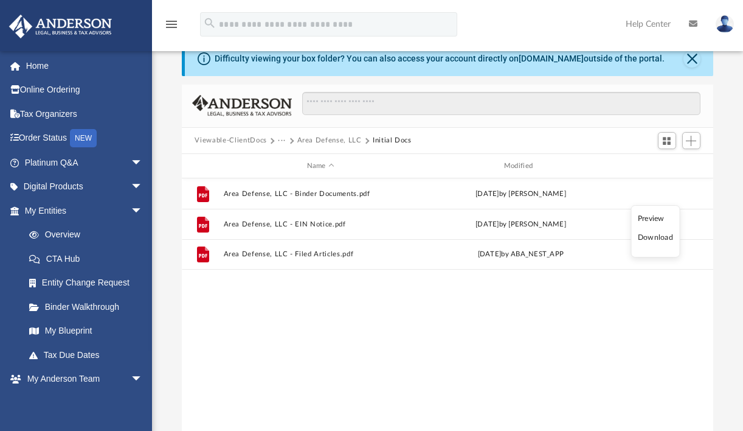
click at [650, 220] on li "Preview" at bounding box center [655, 218] width 35 height 13
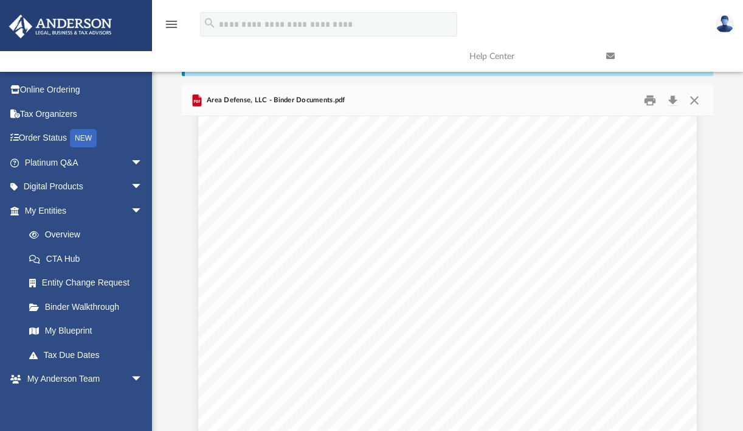
scroll to position [12205, 0]
click at [651, 99] on button "Print" at bounding box center [650, 100] width 24 height 19
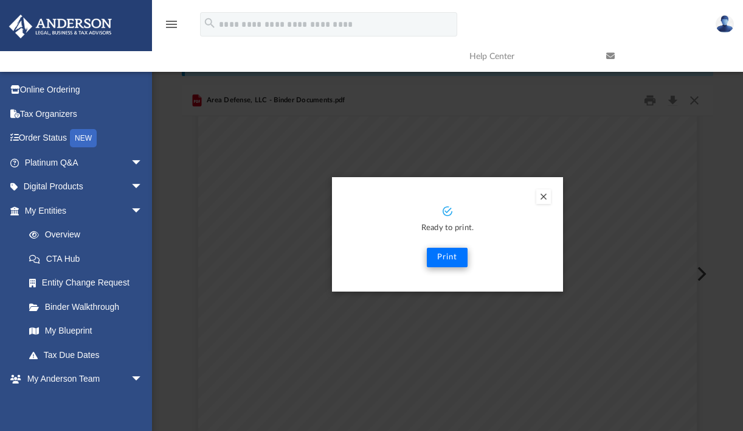
click at [449, 258] on button "Print" at bounding box center [447, 257] width 41 height 19
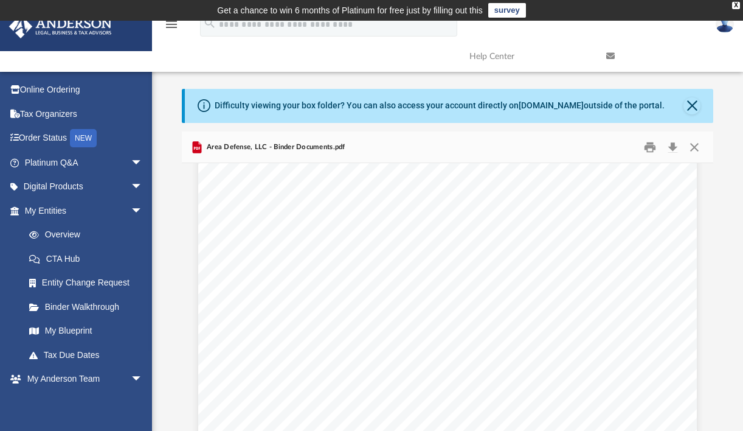
scroll to position [0, 0]
